Goal: Information Seeking & Learning: Learn about a topic

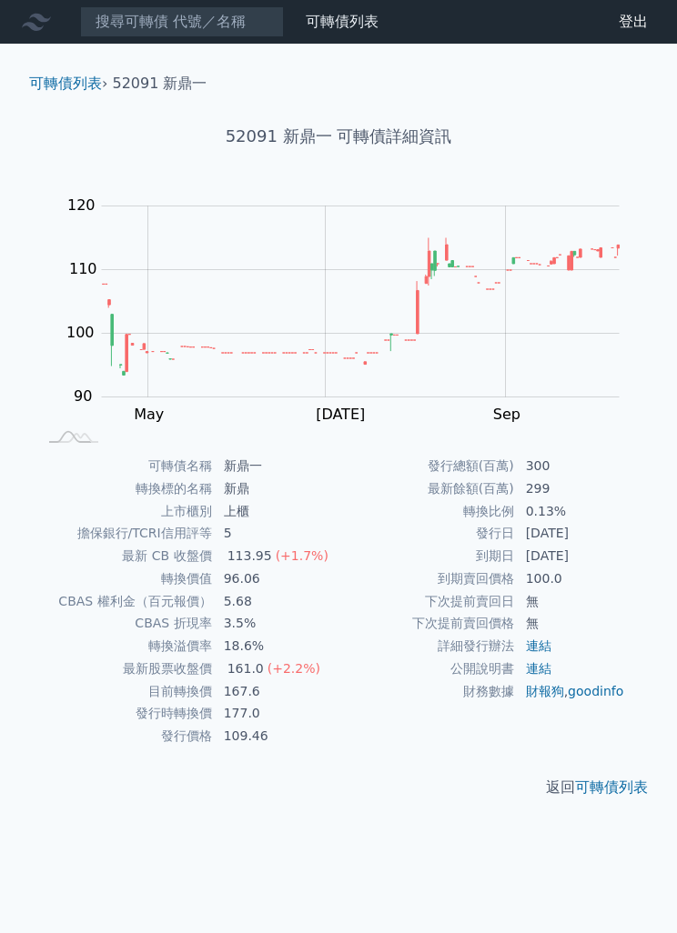
scroll to position [1, 0]
click at [327, 29] on link "可轉債列表" at bounding box center [342, 21] width 73 height 17
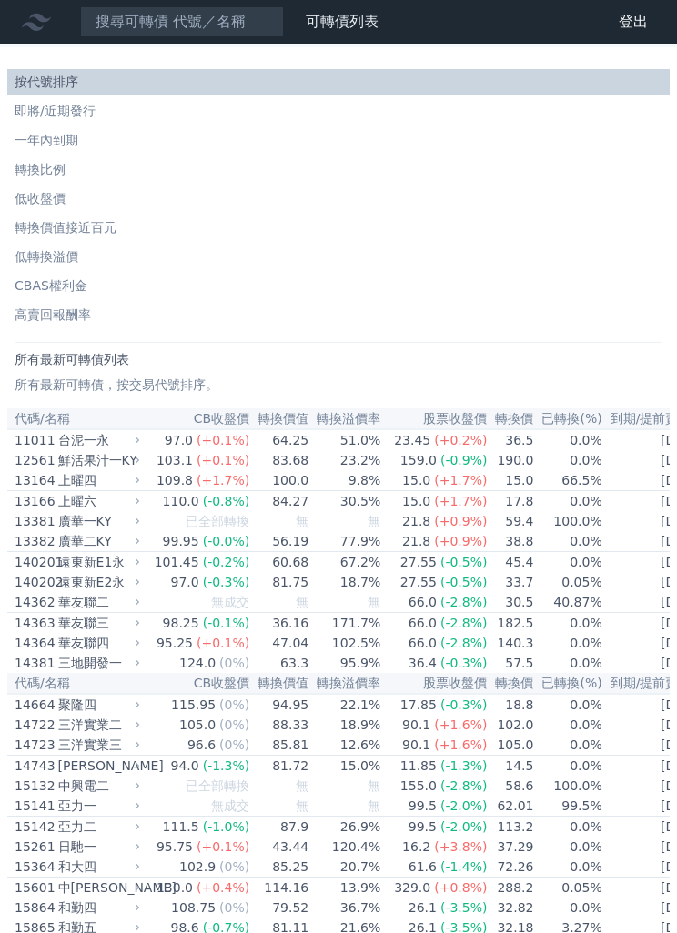
click at [107, 233] on li "轉換價值接近百元" at bounding box center [338, 227] width 662 height 18
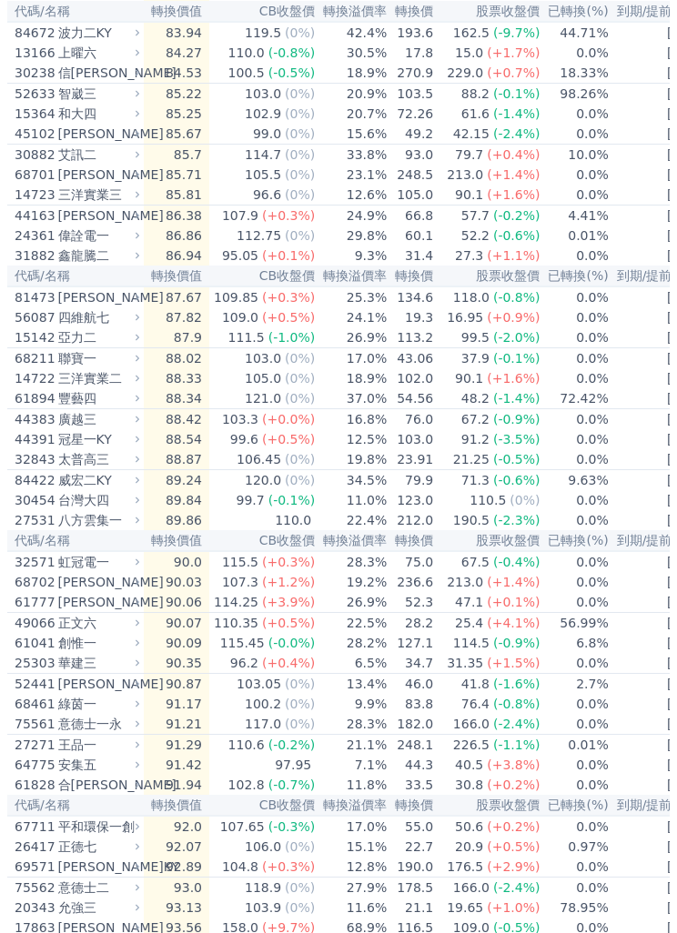
scroll to position [943, 0]
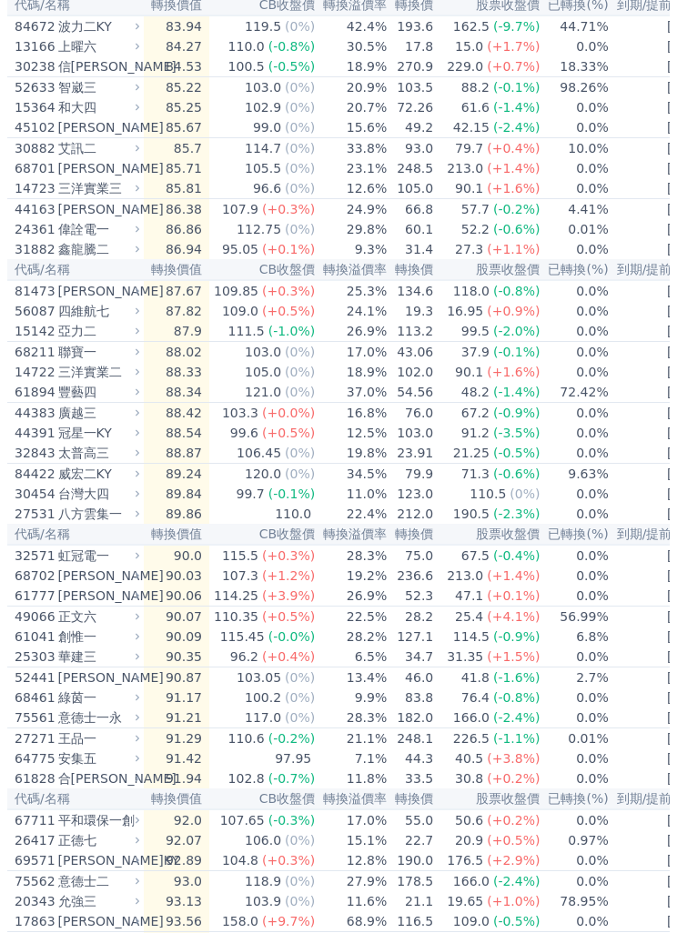
click at [123, 922] on div "[PERSON_NAME]" at bounding box center [97, 922] width 78 height 18
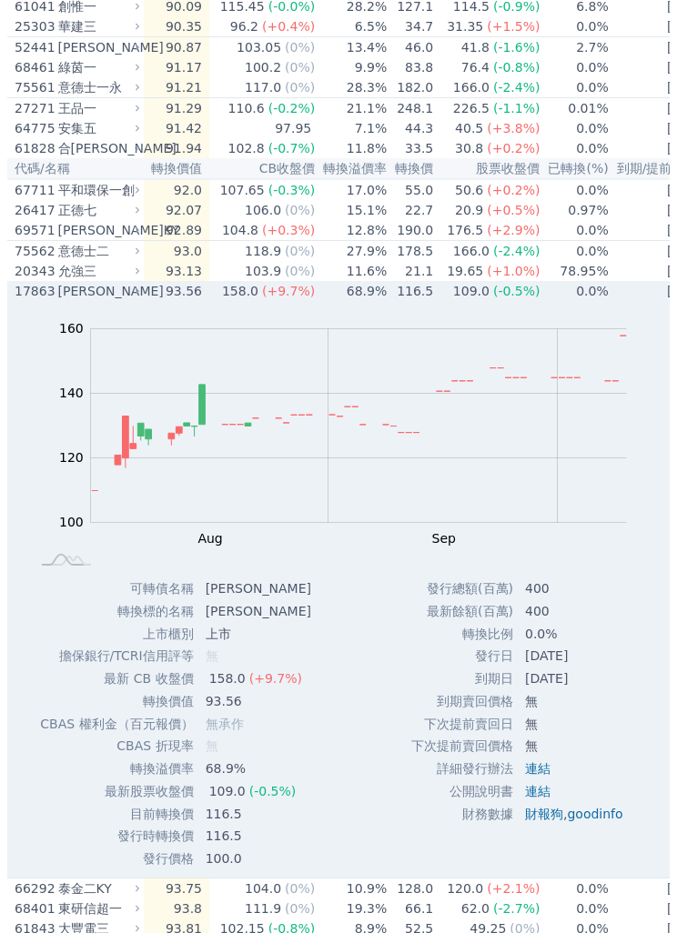
scroll to position [1574, 0]
click at [136, 289] on icon at bounding box center [138, 291] width 4 height 6
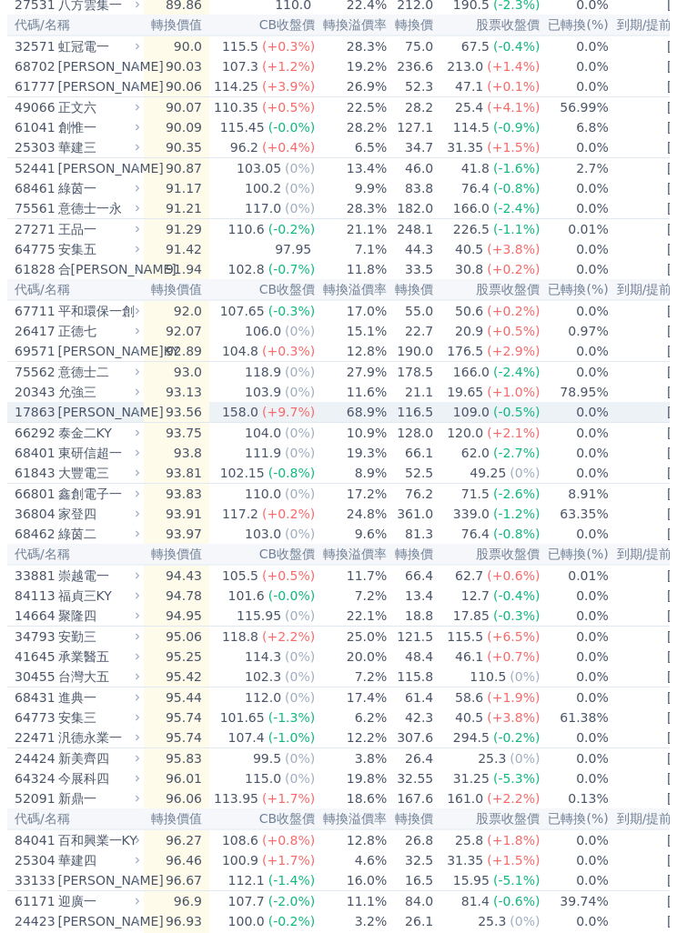
scroll to position [1432, 0]
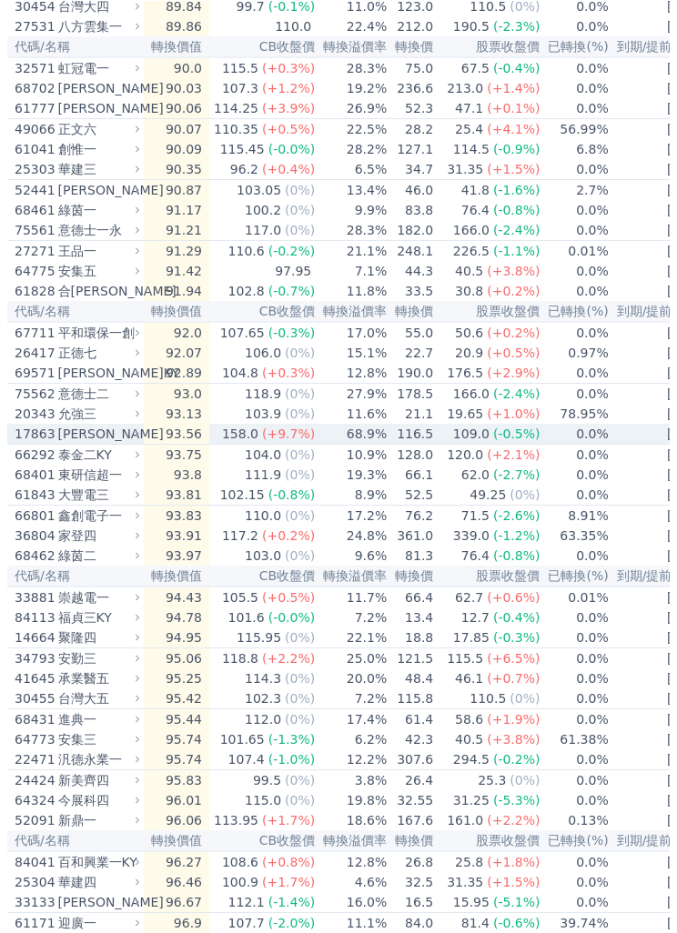
click at [110, 429] on div "[PERSON_NAME]" at bounding box center [97, 433] width 78 height 18
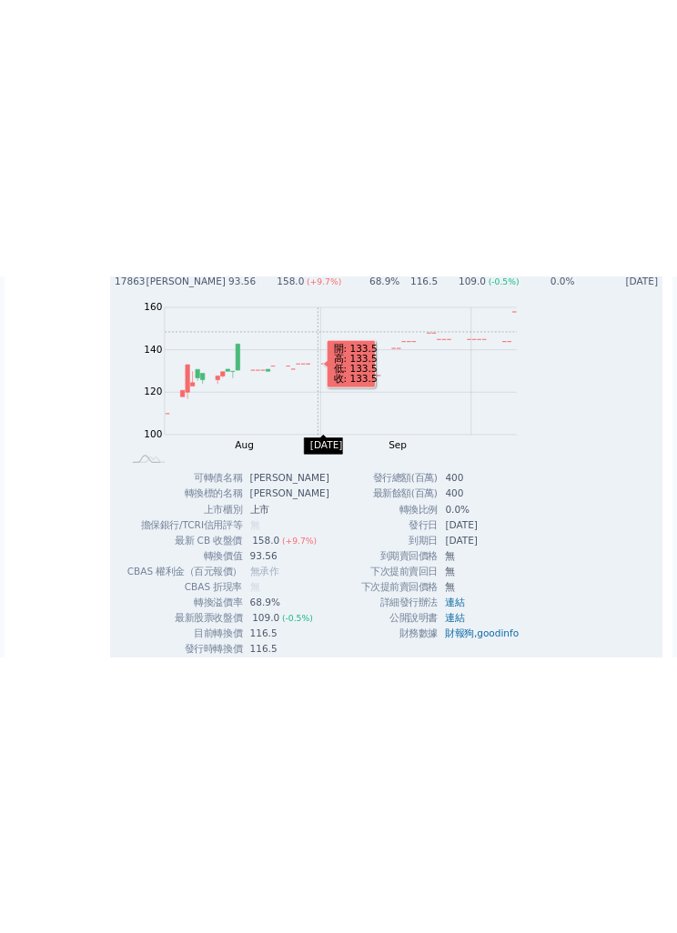
scroll to position [1667, 0]
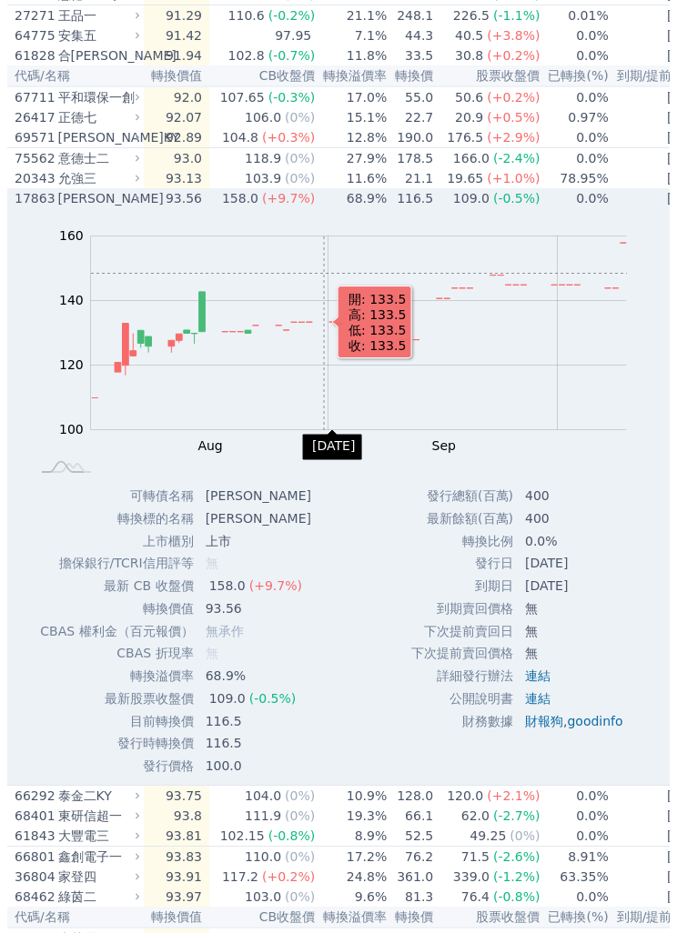
click at [96, 198] on div "[PERSON_NAME]" at bounding box center [97, 198] width 78 height 18
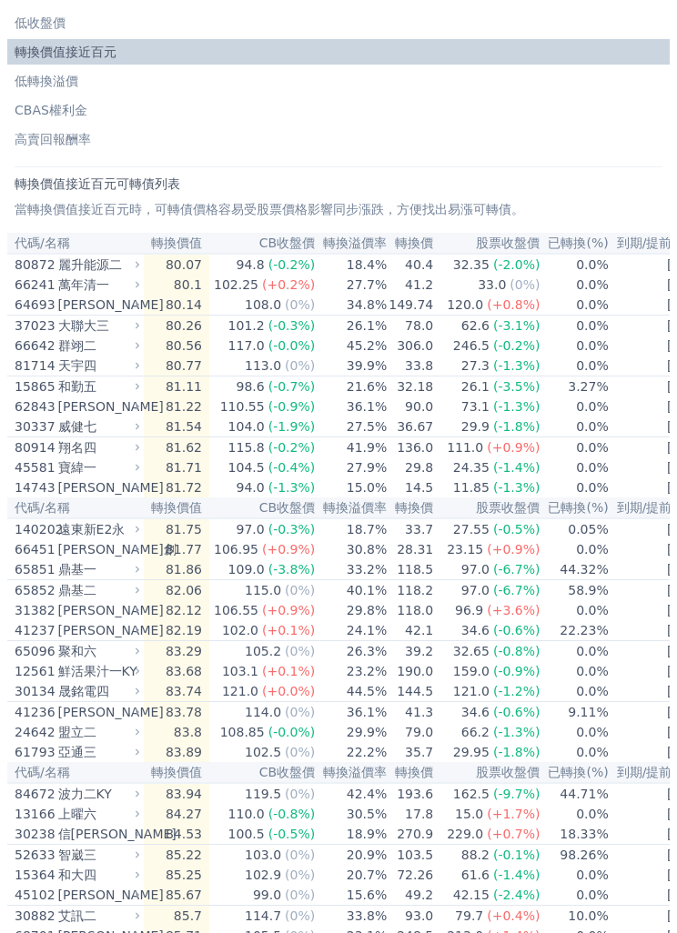
scroll to position [0, 0]
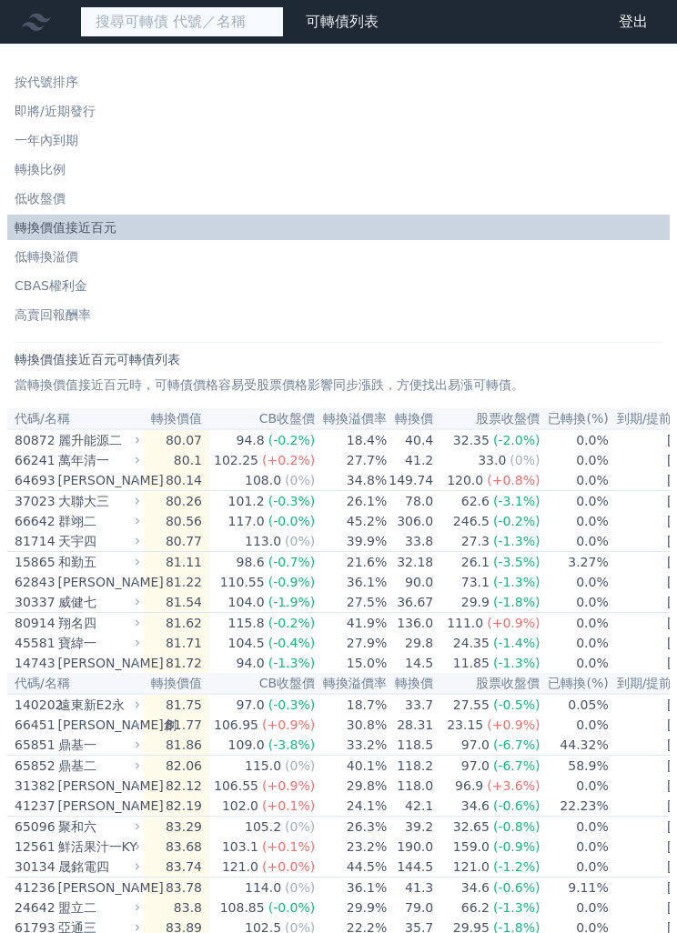
click at [138, 24] on input at bounding box center [182, 21] width 204 height 31
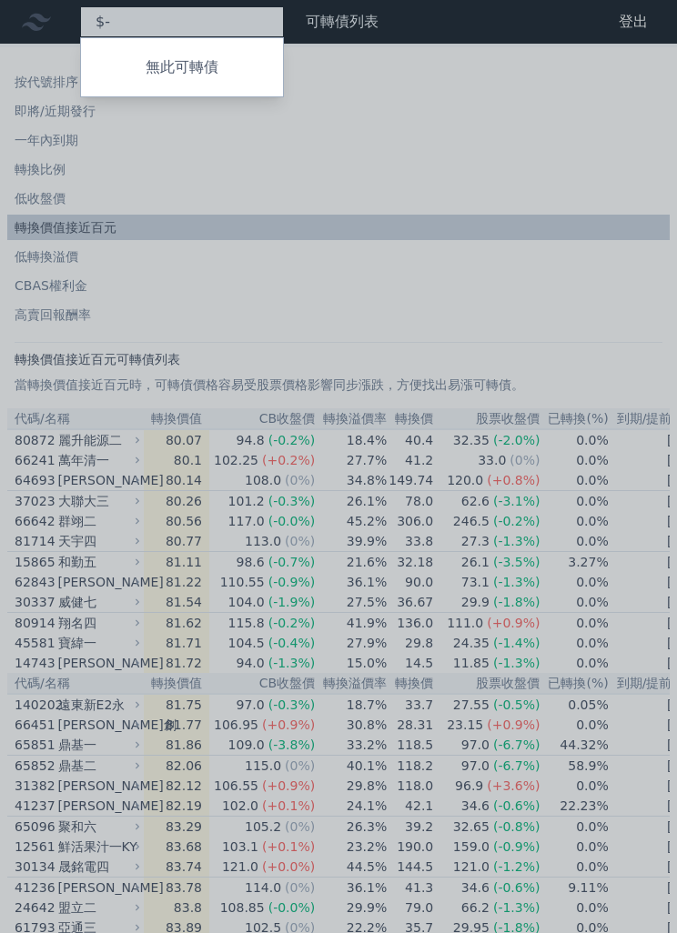
type input "$"
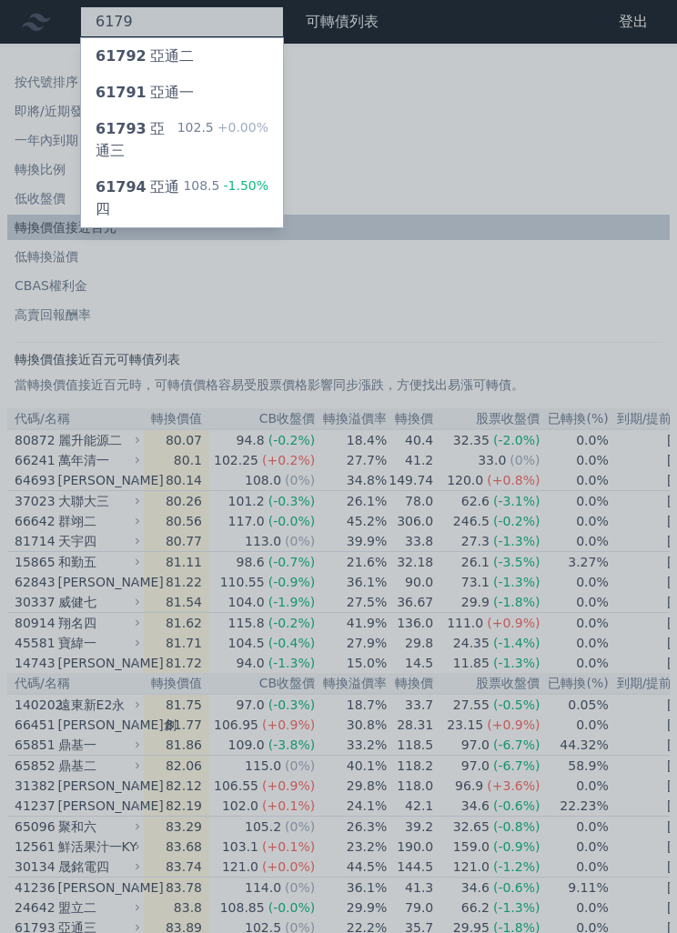
type input "6179"
click at [142, 201] on div "61794 亞通四" at bounding box center [139, 199] width 87 height 44
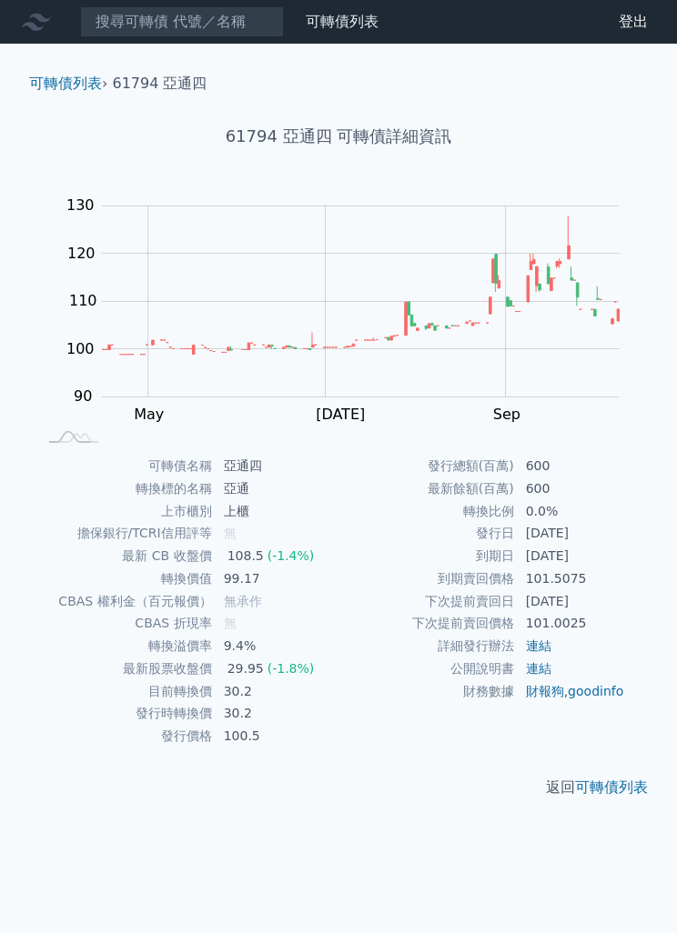
click at [327, 28] on link "可轉債列表" at bounding box center [342, 21] width 73 height 17
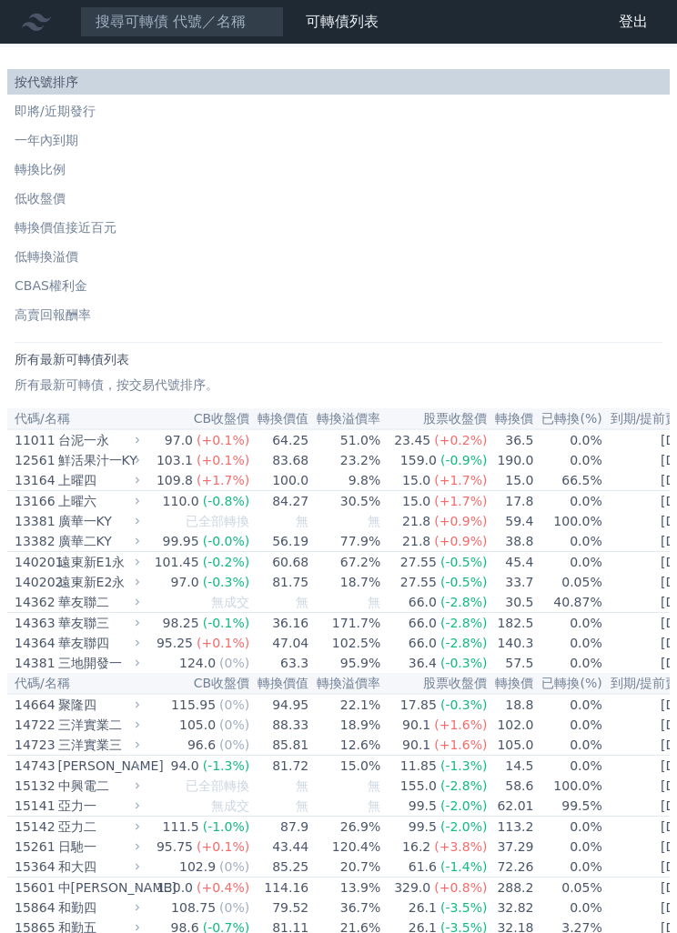
click at [49, 239] on link "轉換價值接近百元" at bounding box center [338, 227] width 662 height 25
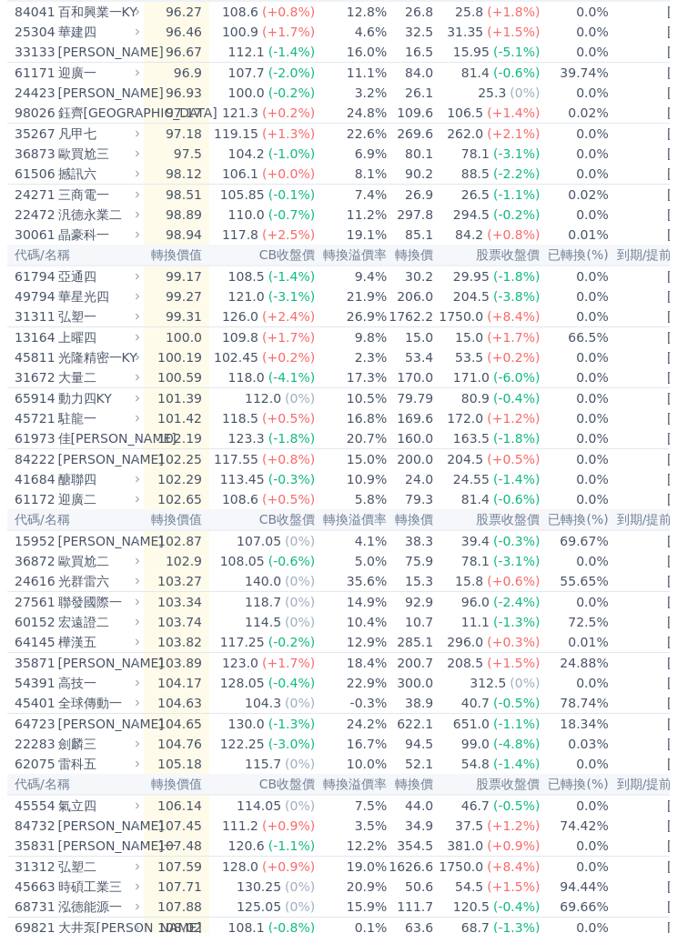
scroll to position [2282, 0]
click at [99, 551] on td "36872 歐買尬二" at bounding box center [75, 561] width 136 height 20
